Goal: Task Accomplishment & Management: Use online tool/utility

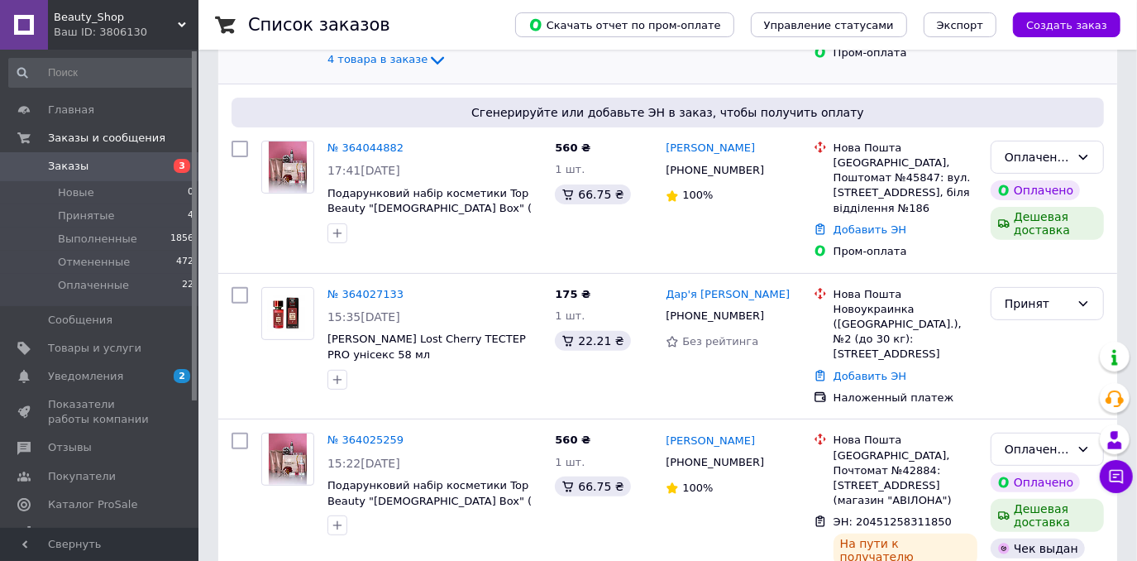
scroll to position [451, 0]
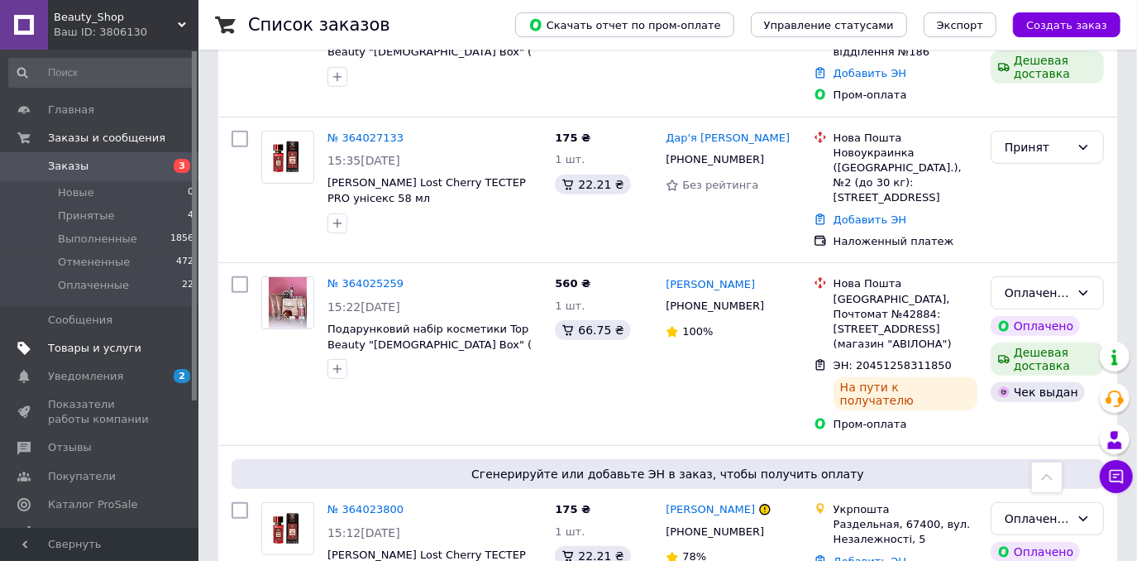
click at [103, 349] on span "Товары и услуги" at bounding box center [94, 348] width 93 height 15
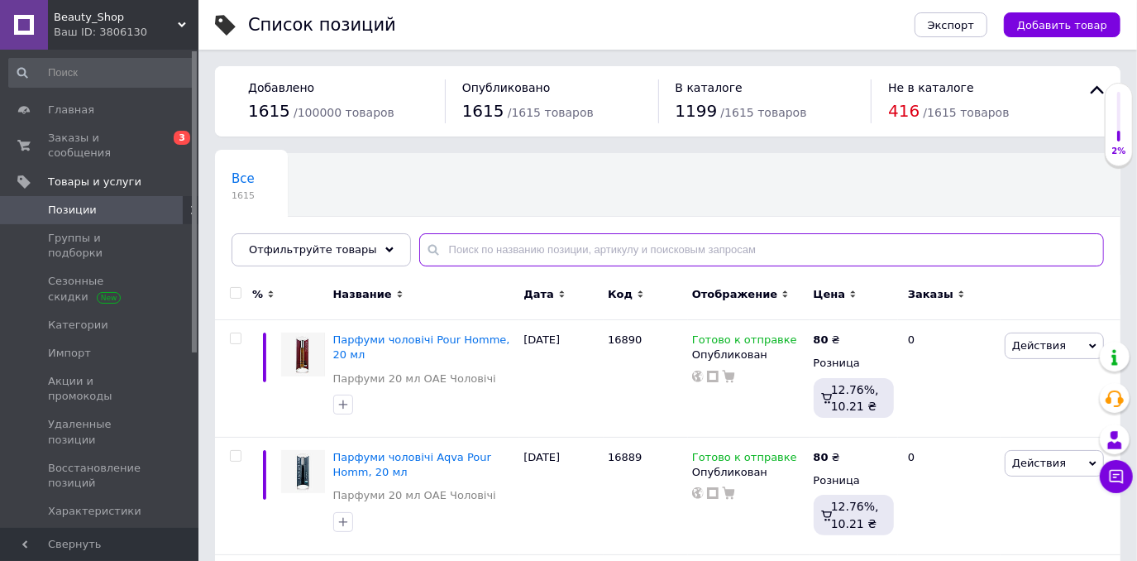
click at [457, 250] on input "text" at bounding box center [761, 249] width 685 height 33
type input "15568"
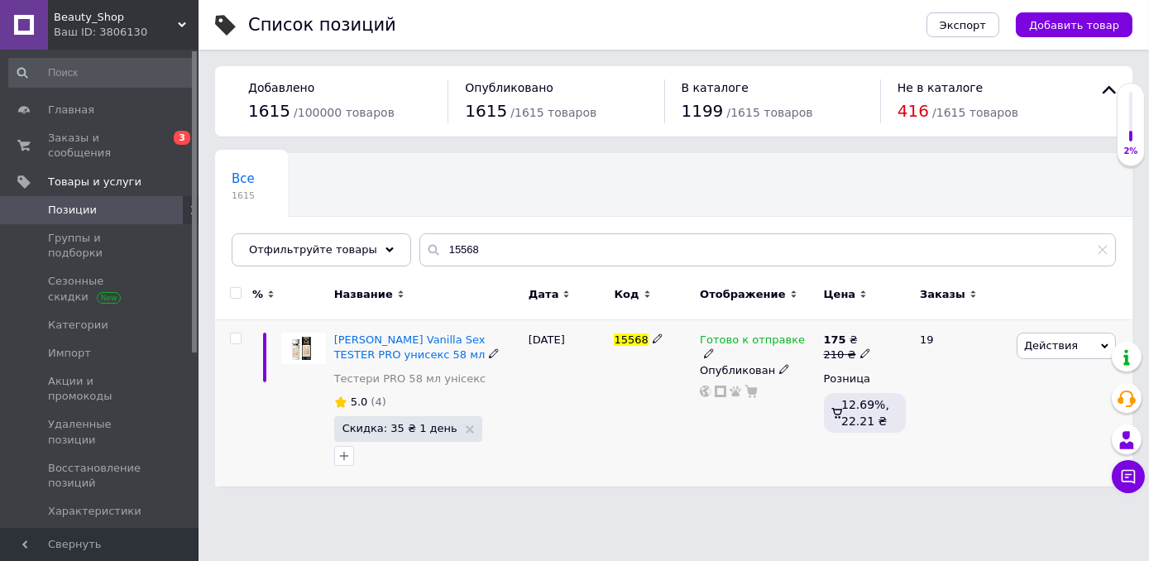
click at [1038, 352] on span "Действия" at bounding box center [1066, 346] width 99 height 26
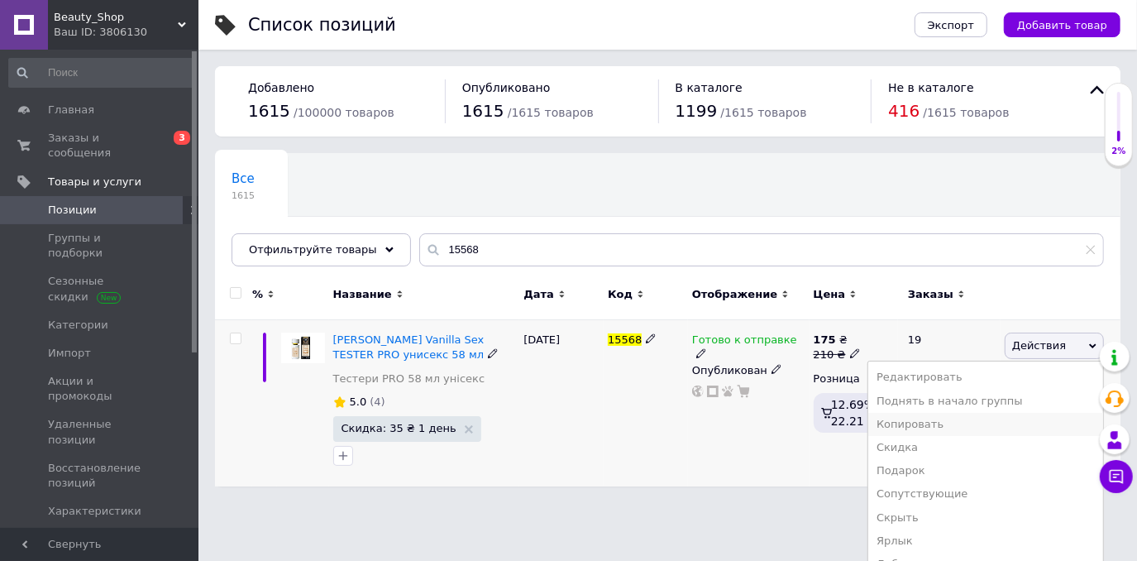
click at [978, 422] on li "Копировать" at bounding box center [986, 424] width 235 height 23
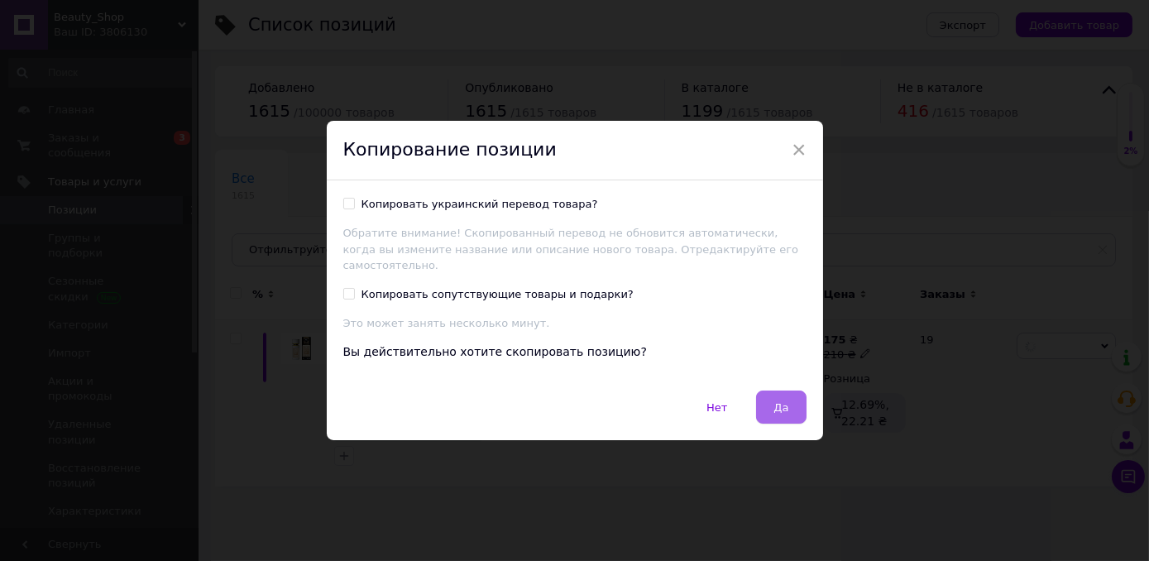
click at [781, 401] on span "Да" at bounding box center [780, 407] width 15 height 12
